Goal: Browse casually

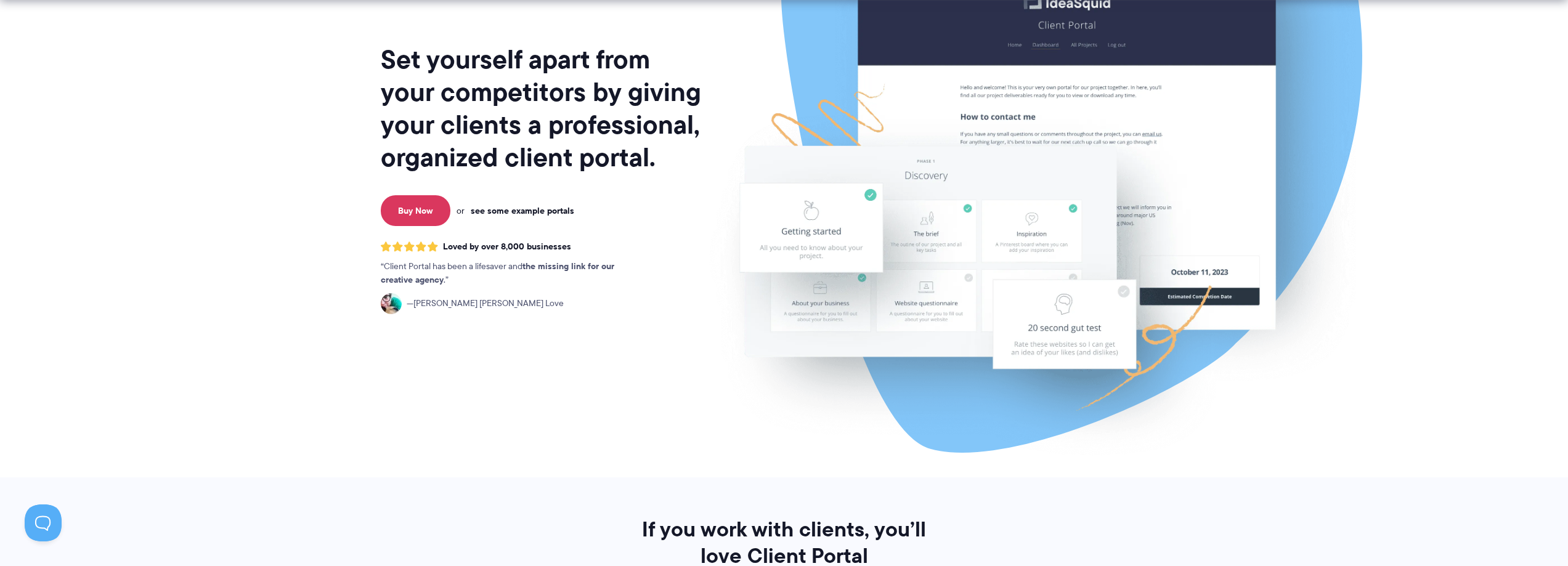
click at [536, 210] on link "see some example portals" at bounding box center [522, 210] width 104 height 11
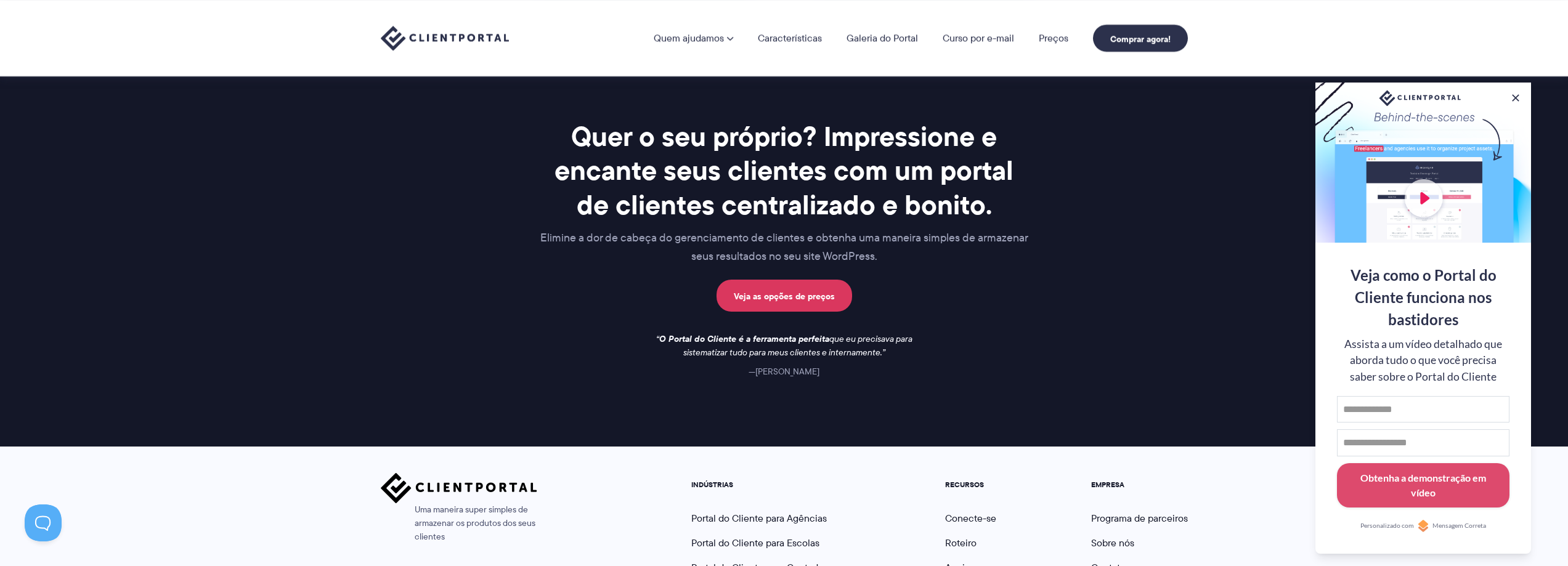
scroll to position [1342, 0]
